Goal: Check status: Check status

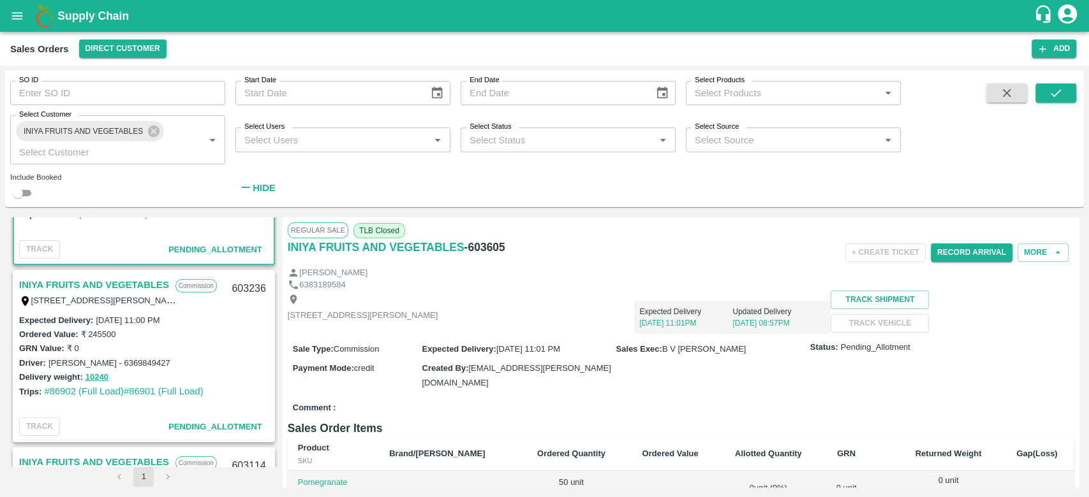
scroll to position [129, 0]
click at [157, 389] on link "#86901 (Full Load)" at bounding box center [164, 390] width 80 height 10
click at [75, 390] on link "#86902 (Full Load)" at bounding box center [84, 390] width 80 height 10
